Goal: Task Accomplishment & Management: Use online tool/utility

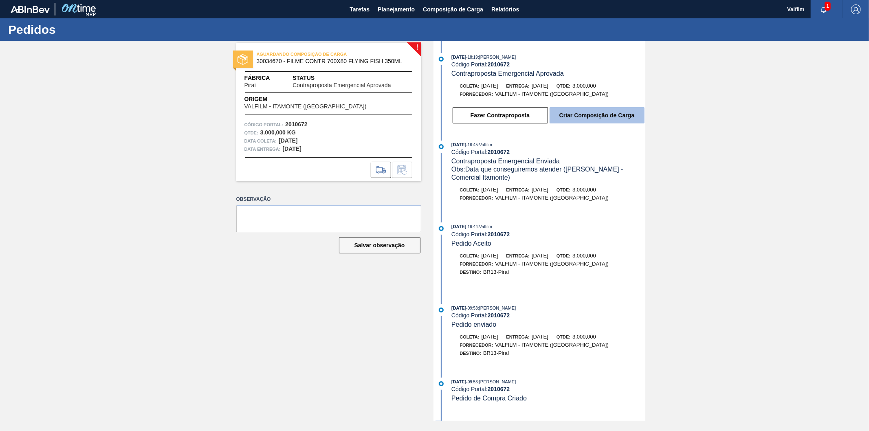
click at [584, 112] on button "Criar Composição de Carga" at bounding box center [596, 115] width 95 height 16
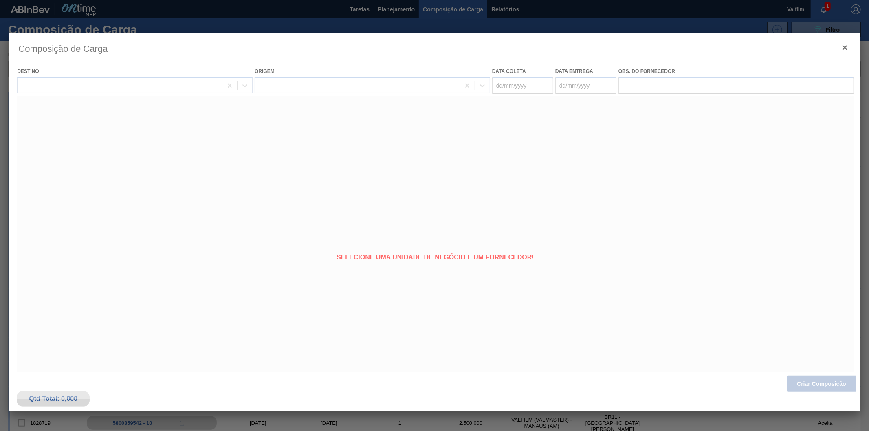
type coleta "21/09/2025"
type entrega "22/09/2025"
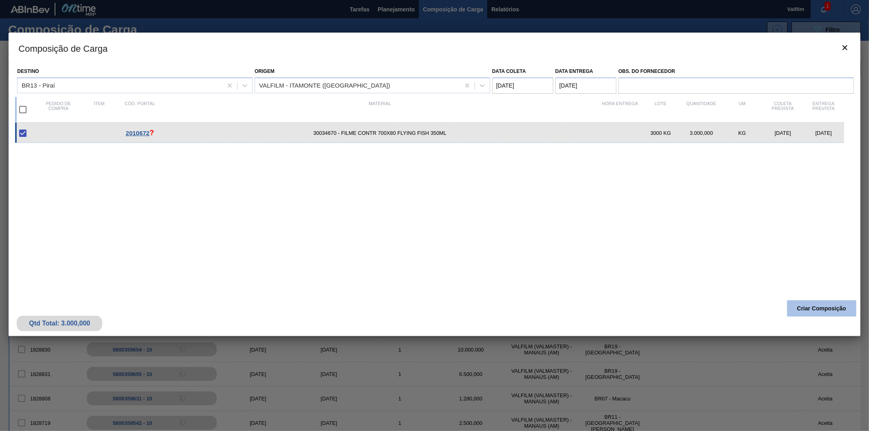
click at [837, 312] on button "Criar Composição" at bounding box center [821, 308] width 69 height 16
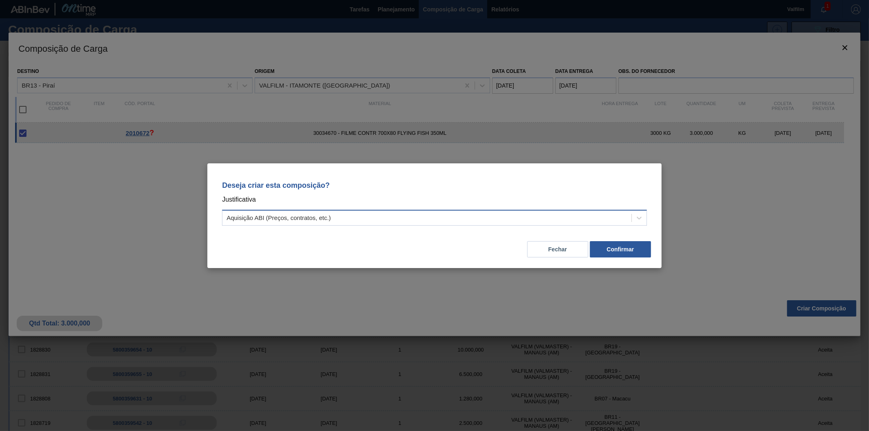
click at [415, 225] on div "Aquisição ABI (Preços, contratos, etc.)" at bounding box center [434, 218] width 425 height 16
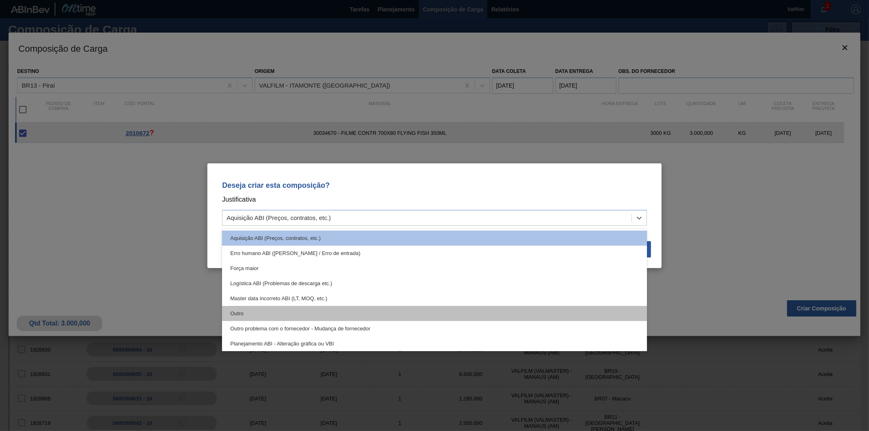
click at [324, 310] on div "Outro" at bounding box center [434, 313] width 425 height 15
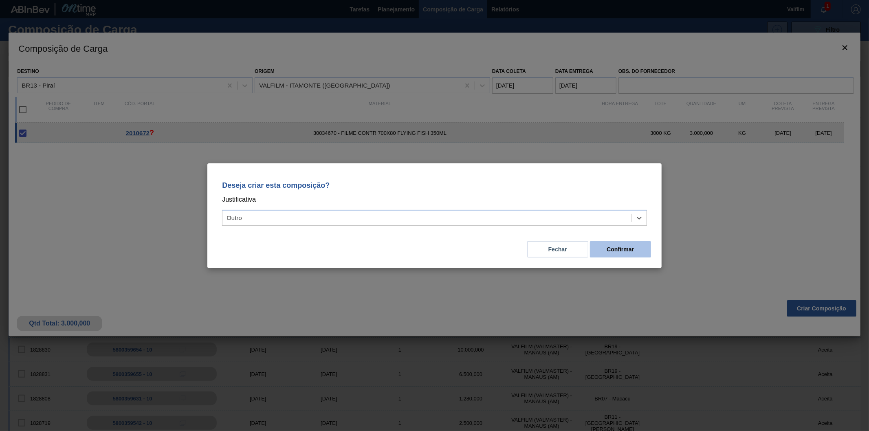
click at [618, 250] on button "Confirmar" at bounding box center [620, 249] width 61 height 16
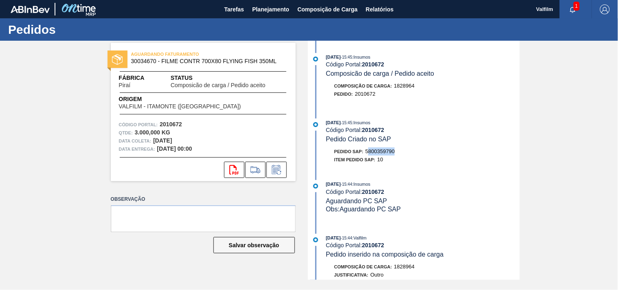
drag, startPoint x: 368, startPoint y: 152, endPoint x: 404, endPoint y: 152, distance: 36.2
click at [404, 152] on div "Pedido SAP: 5800359790" at bounding box center [422, 151] width 193 height 8
click at [364, 153] on span "Pedido SAP:" at bounding box center [348, 151] width 29 height 5
drag, startPoint x: 367, startPoint y: 149, endPoint x: 412, endPoint y: 149, distance: 45.6
click at [412, 149] on div "Pedido SAP: 5800359790" at bounding box center [422, 151] width 193 height 8
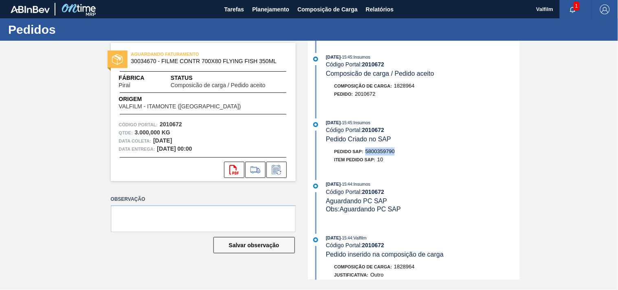
copy span "5800359790"
drag, startPoint x: 367, startPoint y: 152, endPoint x: 419, endPoint y: 154, distance: 51.8
click at [419, 154] on div "Pedido SAP: 5800359491" at bounding box center [422, 151] width 193 height 8
copy span "5800359491"
drag, startPoint x: 365, startPoint y: 154, endPoint x: 479, endPoint y: 147, distance: 113.8
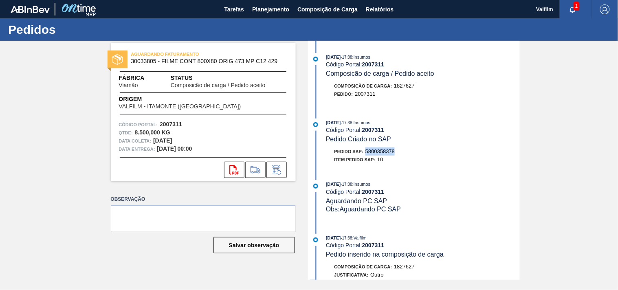
click at [462, 153] on div "Pedido SAP: 5800358378" at bounding box center [422, 151] width 193 height 8
copy span "5800358378"
